Goal: Information Seeking & Learning: Compare options

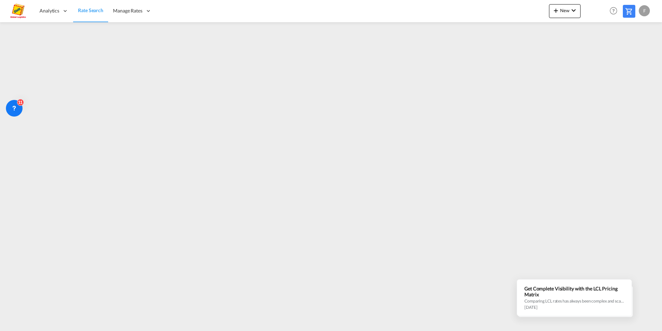
click at [462, 11] on div "Analytics Reports Dashboard Rate Search Manage Rates Contract Rates My Rate Fil…" at bounding box center [330, 10] width 641 height 21
